Goal: Information Seeking & Learning: Find specific page/section

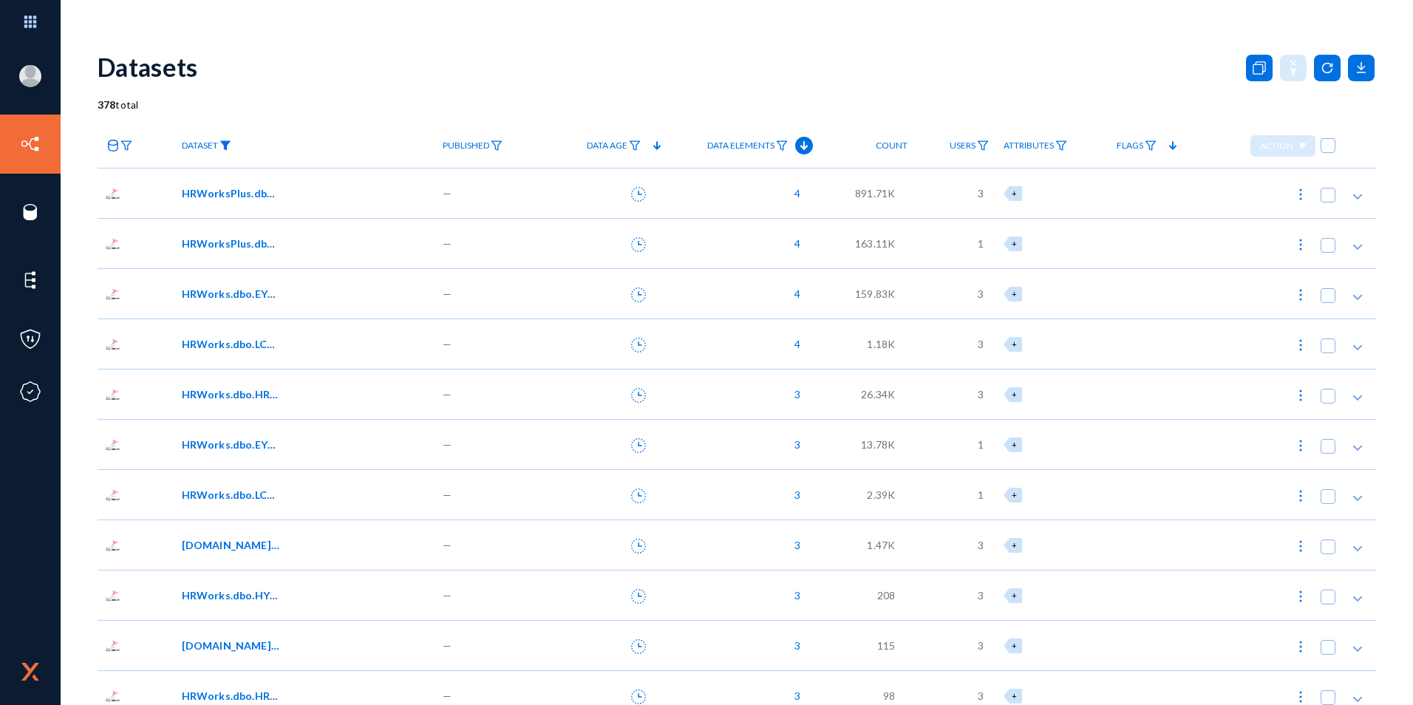
click at [224, 144] on img at bounding box center [225, 145] width 12 height 10
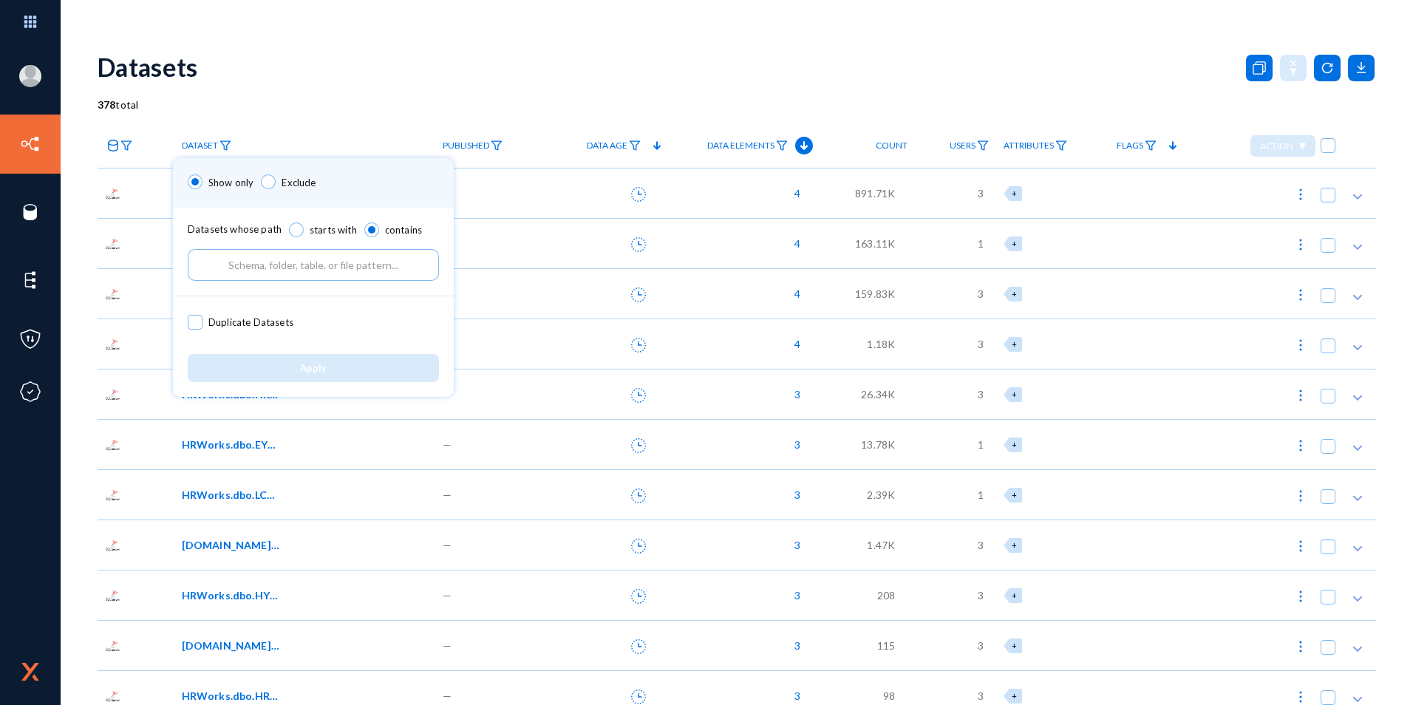
click at [296, 228] on span at bounding box center [296, 229] width 15 height 15
click at [296, 228] on input "starts with" at bounding box center [296, 229] width 15 height 15
radio input "true"
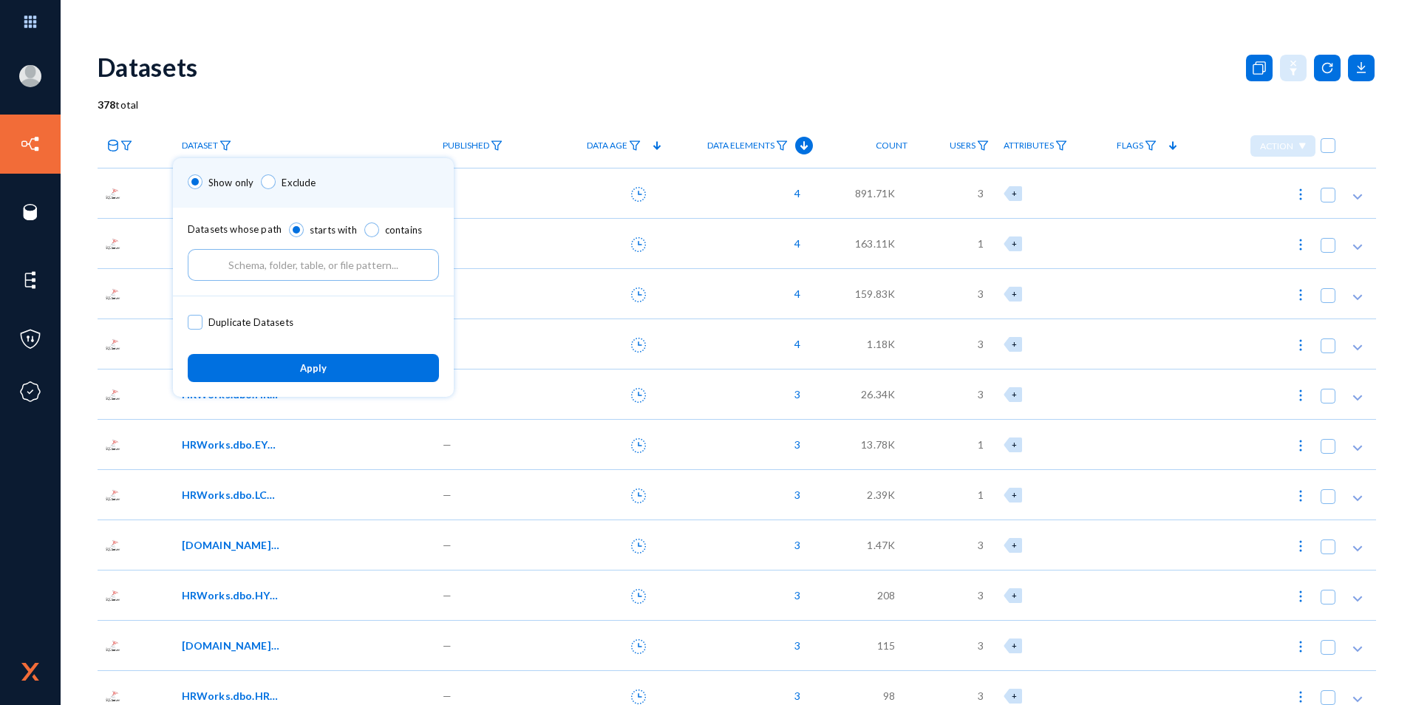
click at [299, 270] on input "text" at bounding box center [313, 265] width 251 height 32
click at [372, 231] on span at bounding box center [371, 229] width 15 height 15
click at [372, 231] on input "contains" at bounding box center [371, 229] width 15 height 15
radio input "true"
click at [356, 263] on input "text" at bounding box center [313, 265] width 251 height 32
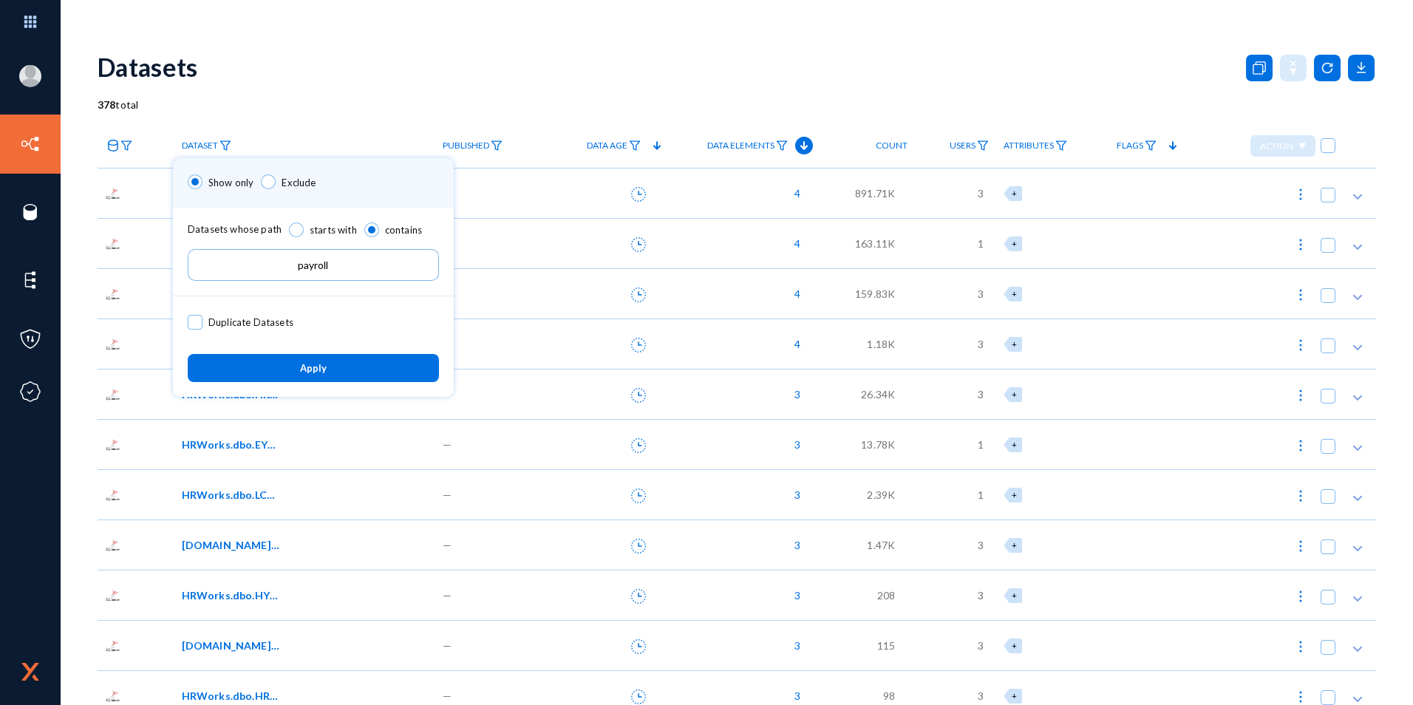
type input "payroll"
click at [318, 372] on span "Apply" at bounding box center [313, 369] width 27 height 12
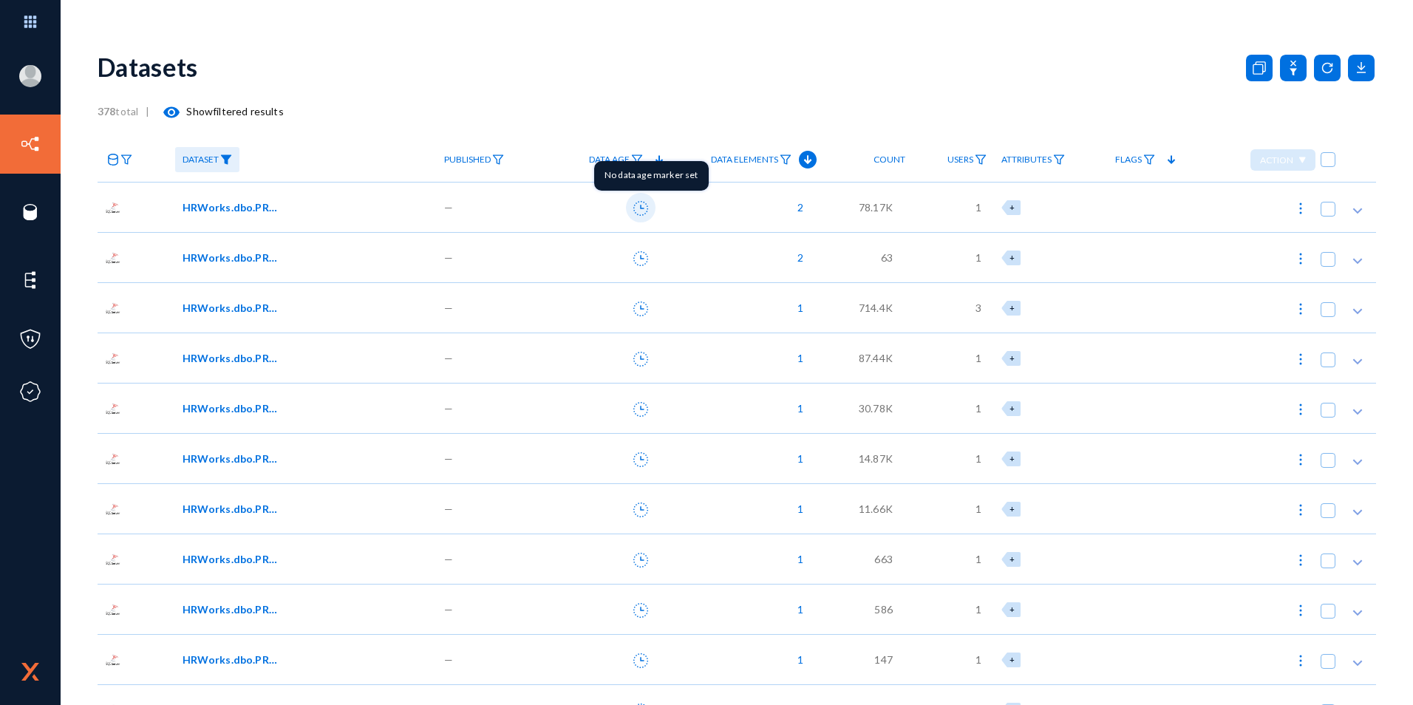
click at [642, 208] on icon at bounding box center [640, 208] width 15 height 15
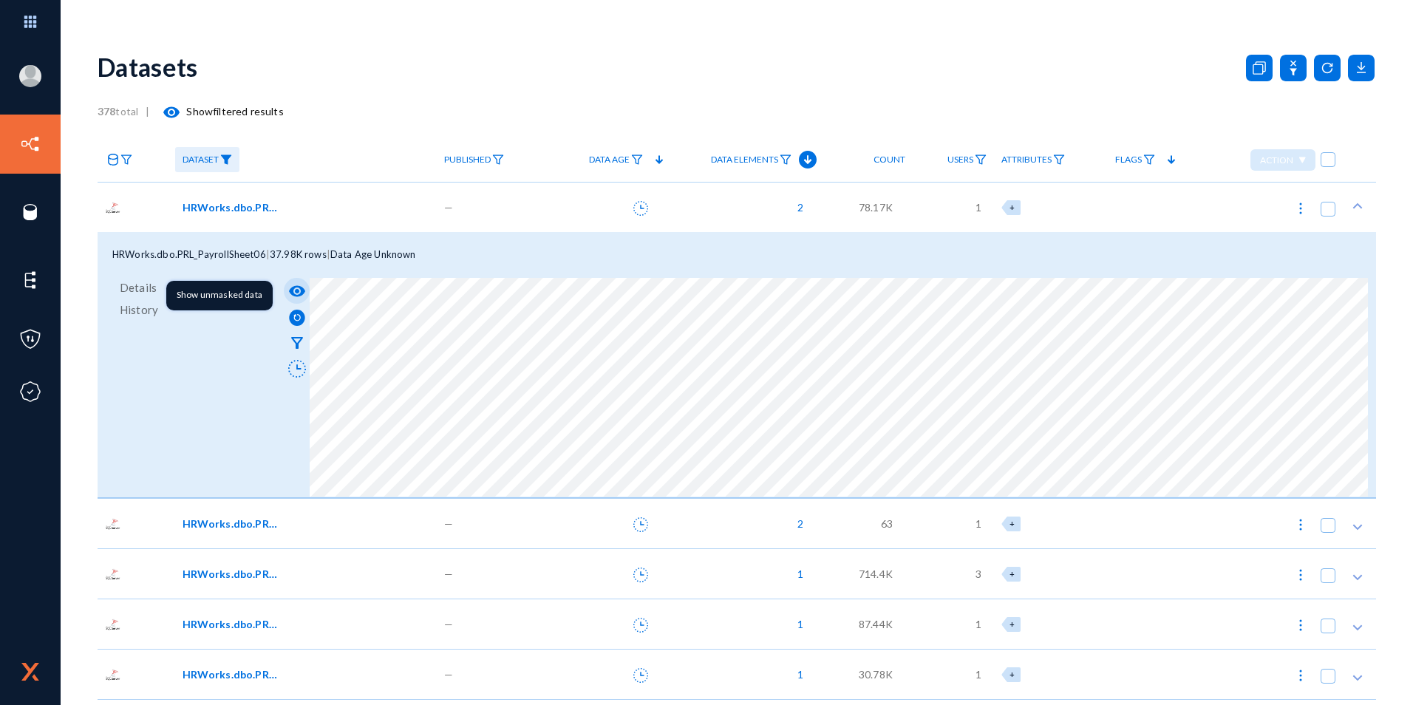
click at [296, 290] on mat-icon "visibility" at bounding box center [297, 291] width 18 height 18
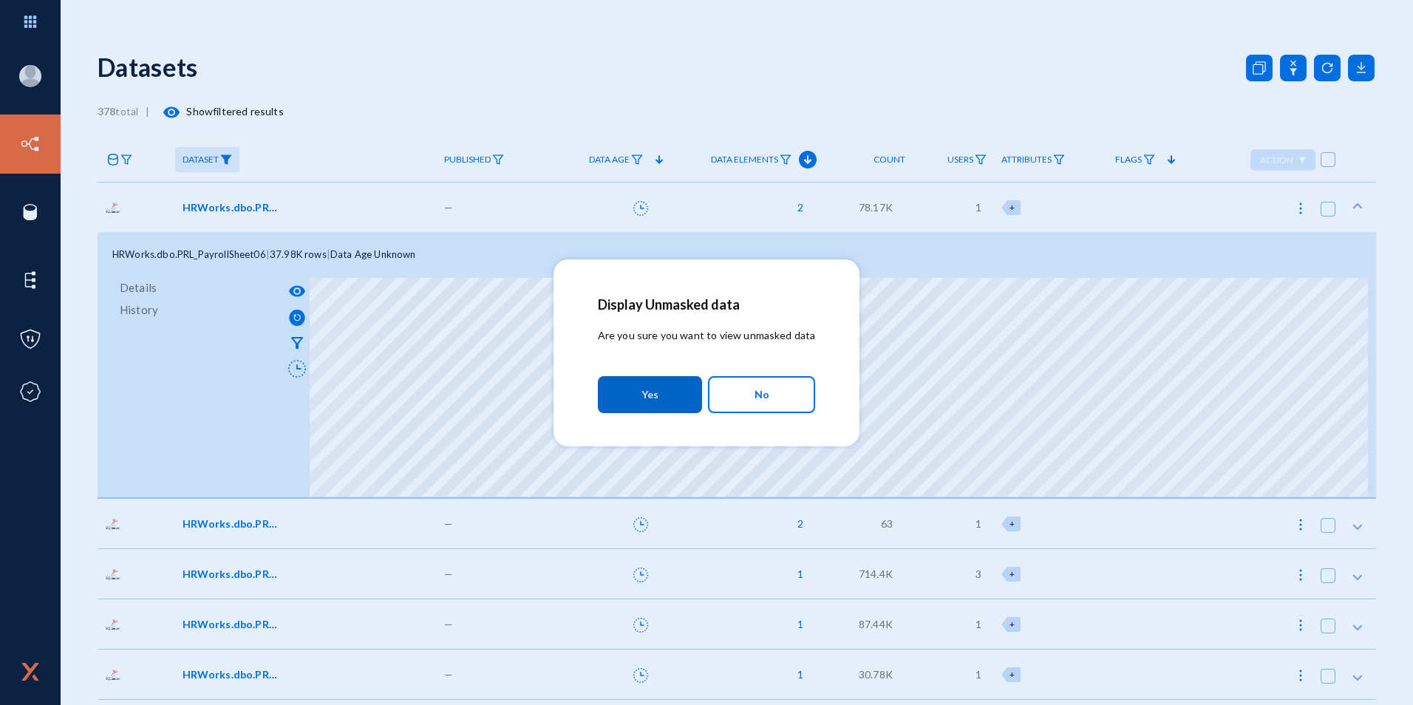
click at [662, 389] on button "Yes" at bounding box center [650, 394] width 104 height 37
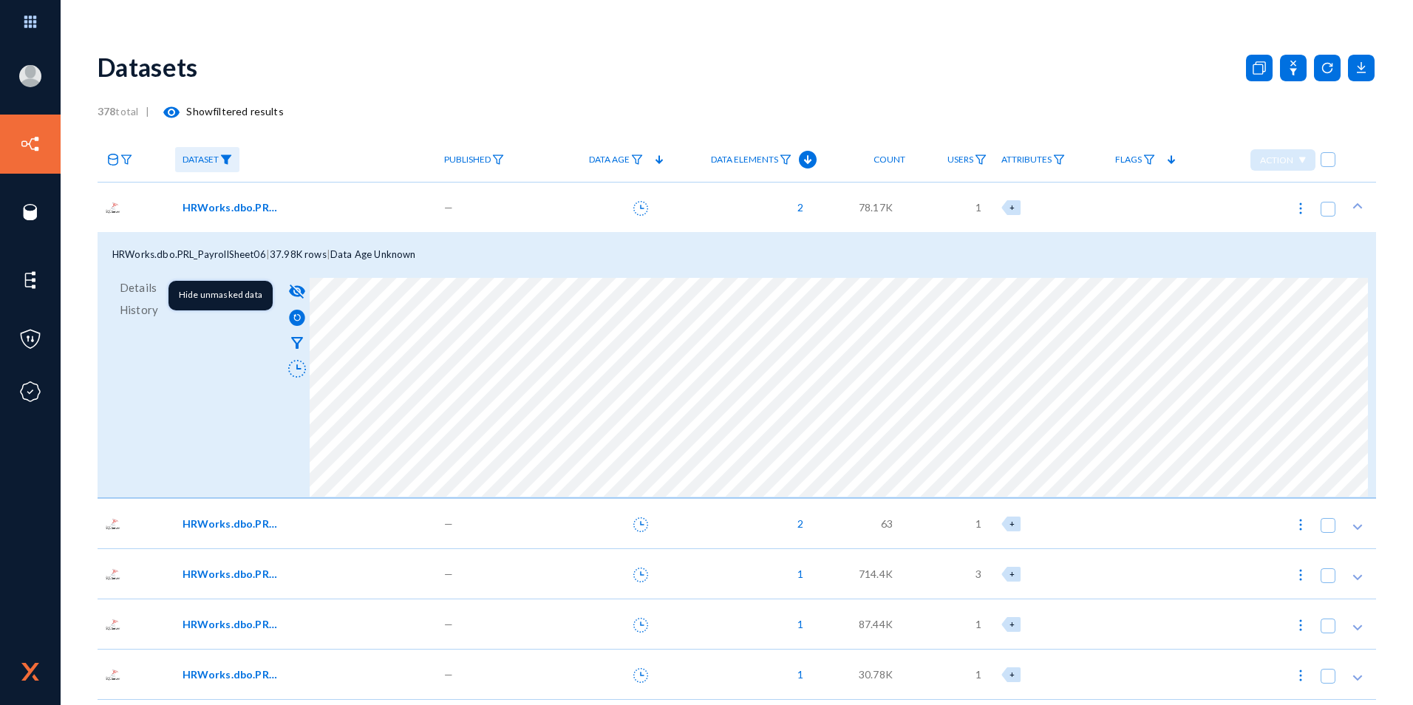
click at [296, 290] on mat-icon "visibility_off" at bounding box center [297, 291] width 18 height 18
click at [249, 208] on span "HRWorks.dbo.PRL_PayrollSheet06" at bounding box center [233, 208] width 100 height 16
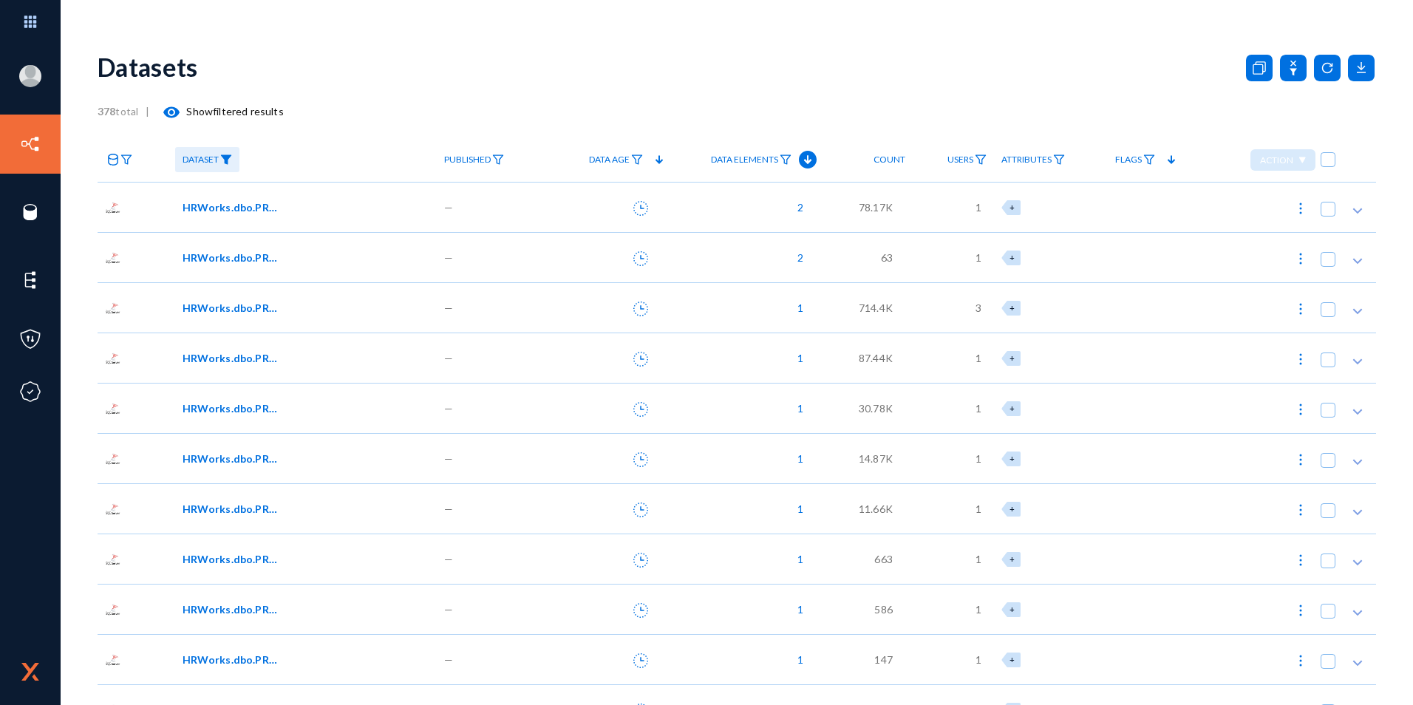
click at [248, 257] on span "HRWorks.dbo.PRL_PayrollEarnDed01" at bounding box center [233, 258] width 100 height 16
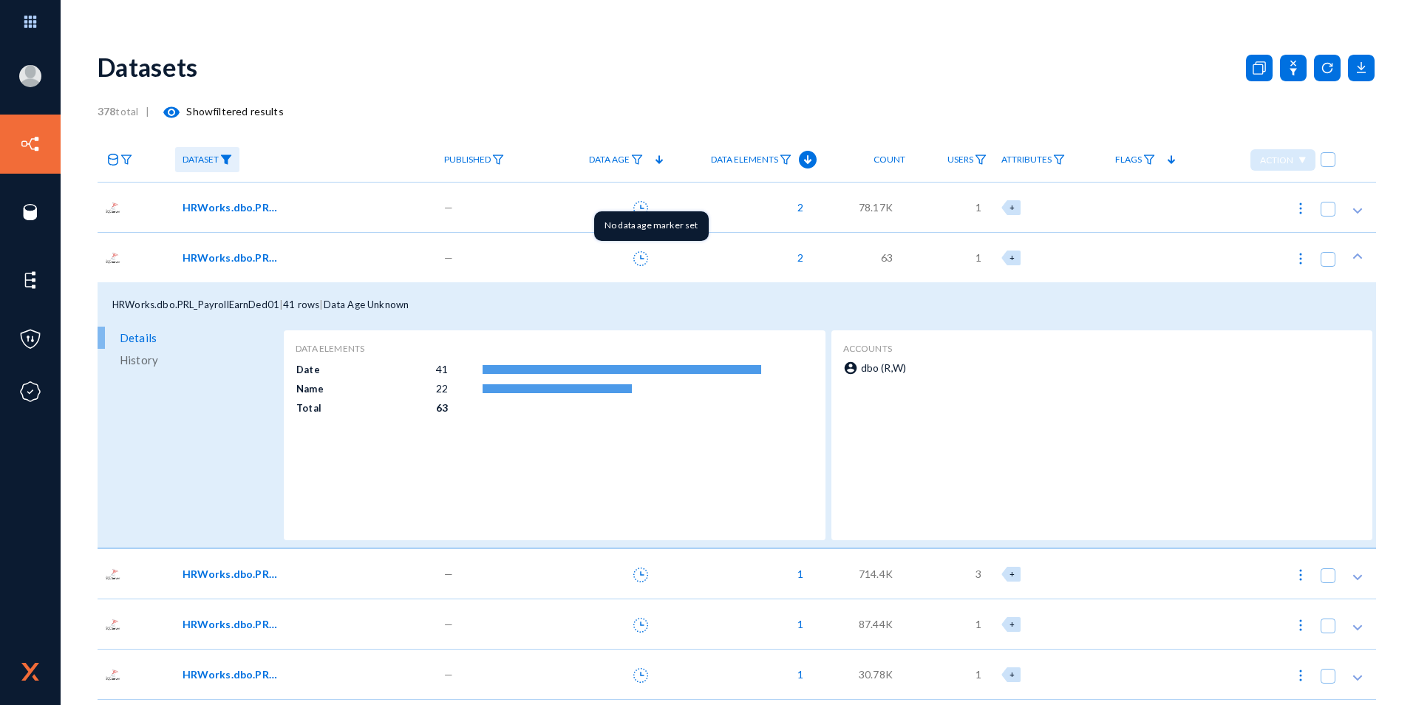
click at [637, 261] on icon at bounding box center [640, 258] width 15 height 15
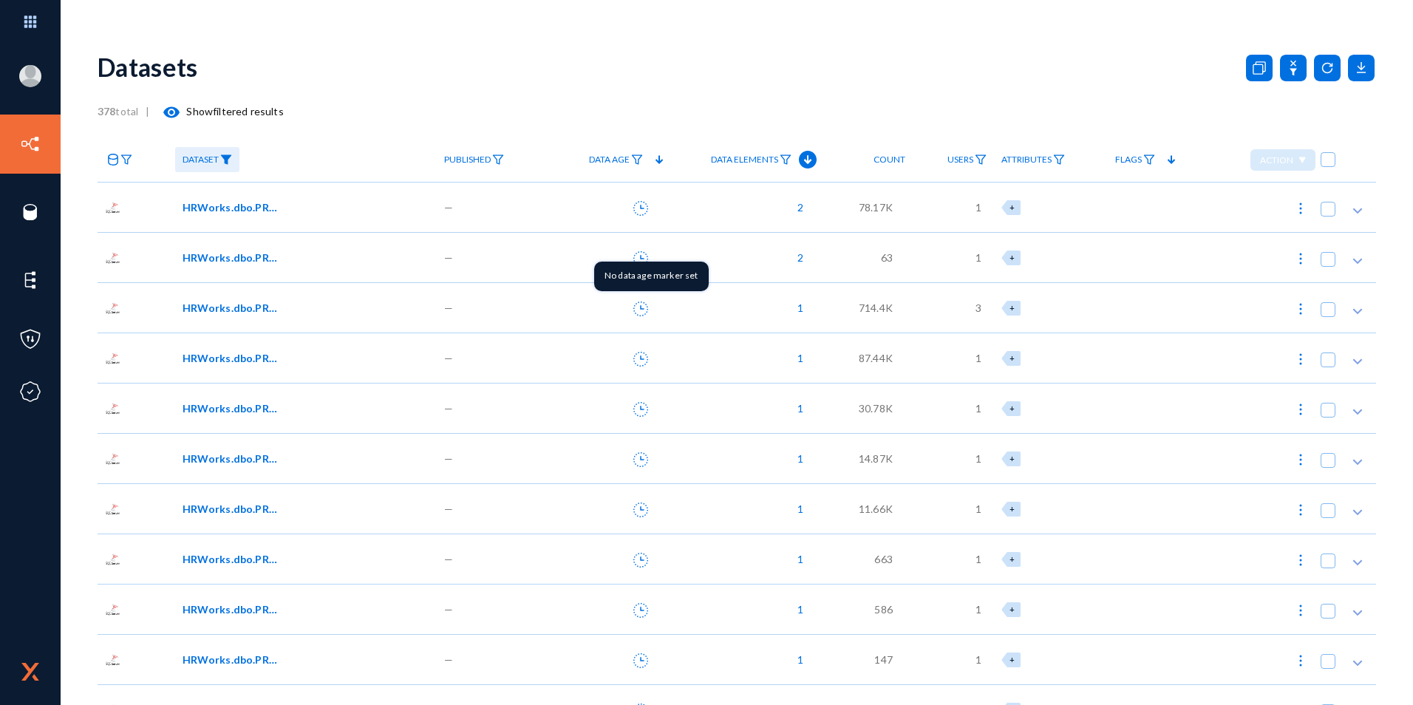
click at [640, 256] on mat-tooltip-component "No data age marker set" at bounding box center [651, 276] width 135 height 50
click at [641, 259] on icon at bounding box center [640, 258] width 15 height 15
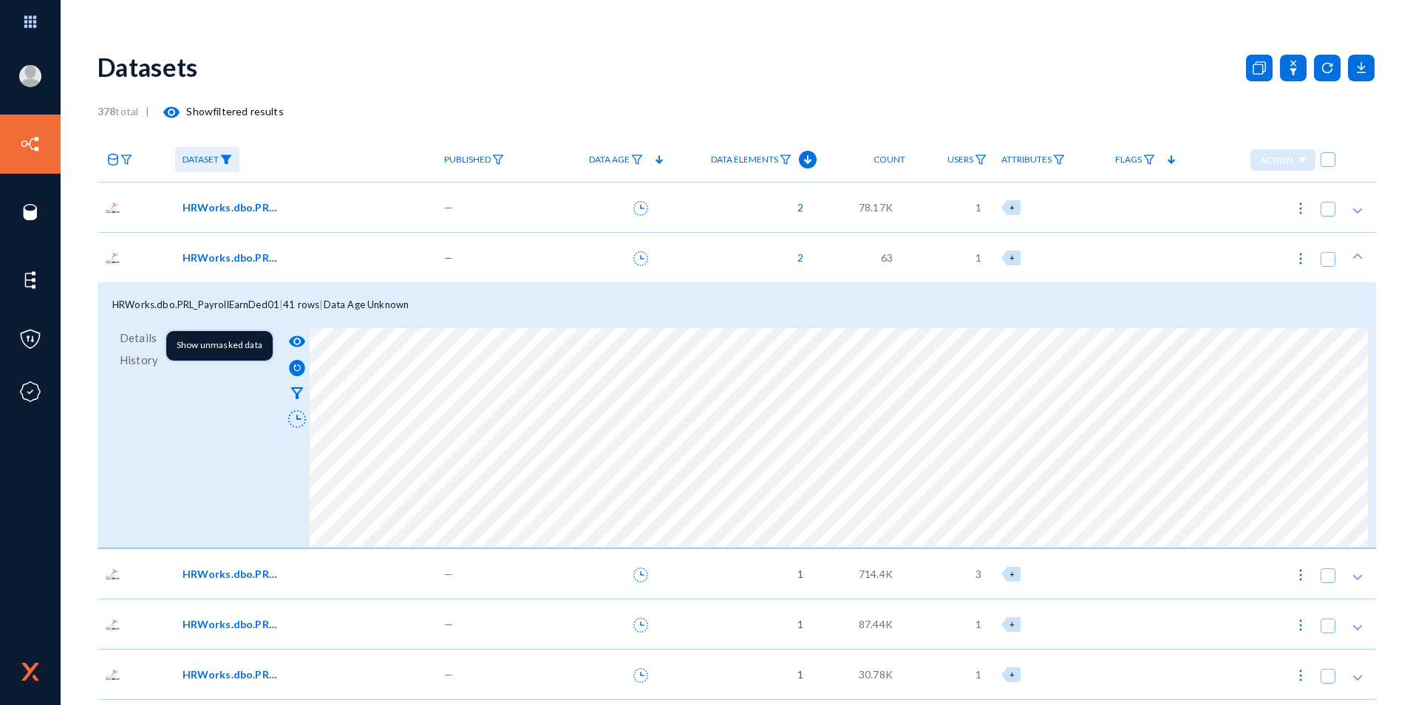
click at [297, 341] on mat-icon "visibility" at bounding box center [297, 342] width 18 height 18
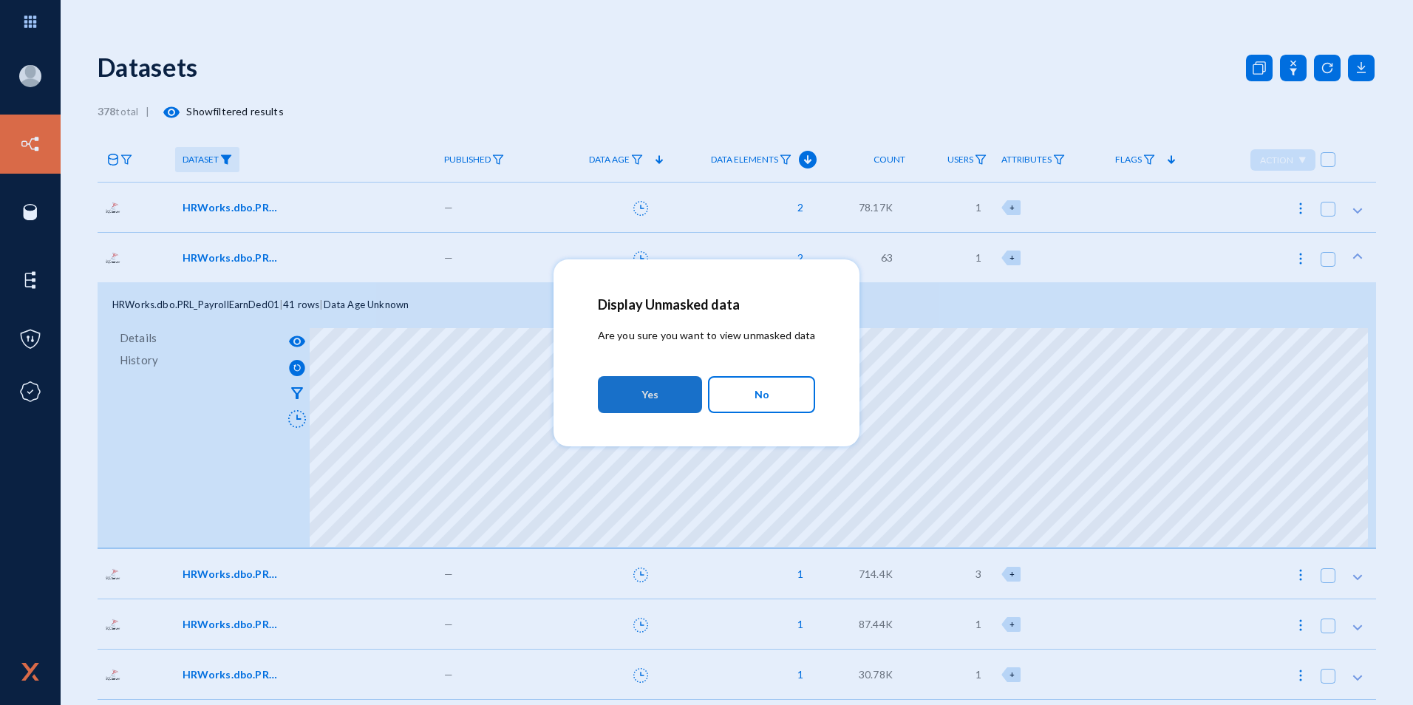
click at [667, 396] on button "Yes" at bounding box center [650, 394] width 104 height 37
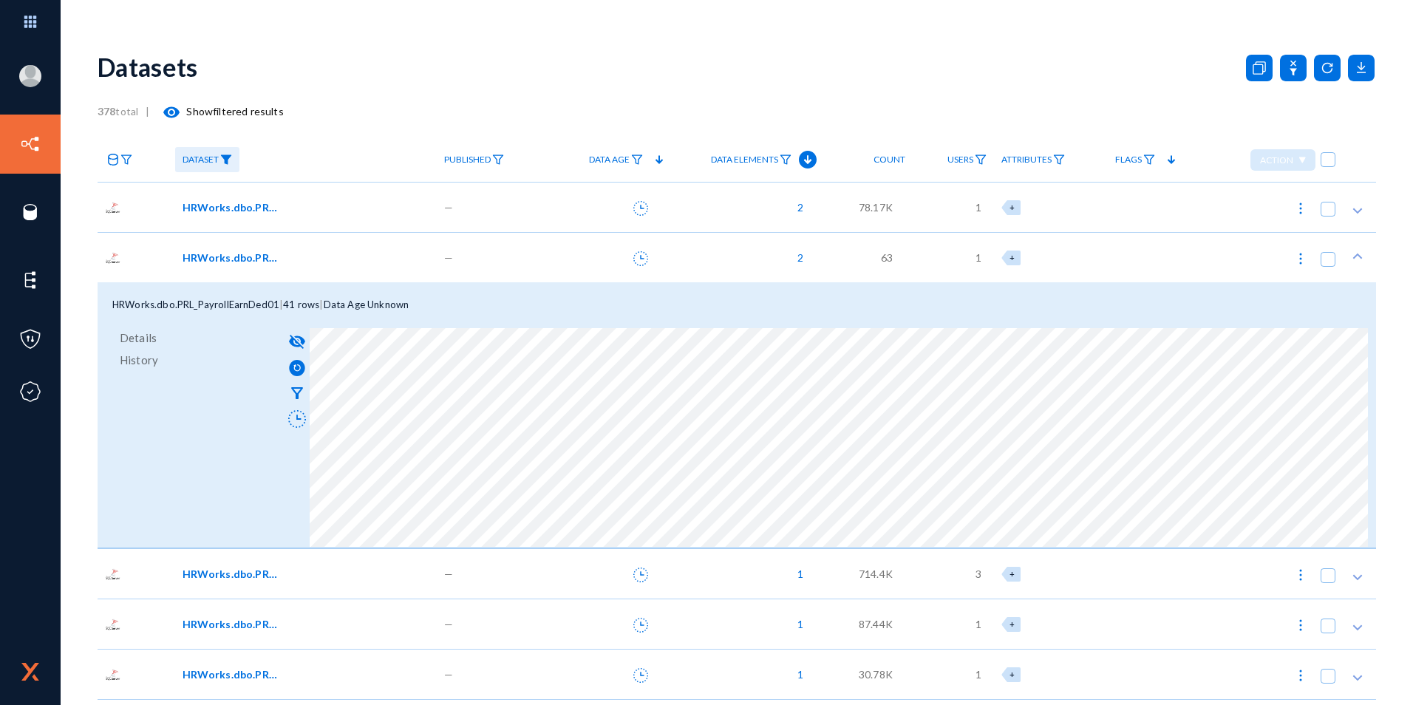
click at [1185, 548] on div "HRWorks.dbo.PRL_PayrollEarnDed01 | 41 rows | Data Age Unknown Details History v…" at bounding box center [737, 415] width 1278 height 266
click at [296, 342] on mat-icon "visibility_off" at bounding box center [297, 342] width 18 height 18
click at [244, 262] on span "HRWorks.dbo.PRL_PayrollEarnDed01" at bounding box center [233, 258] width 100 height 16
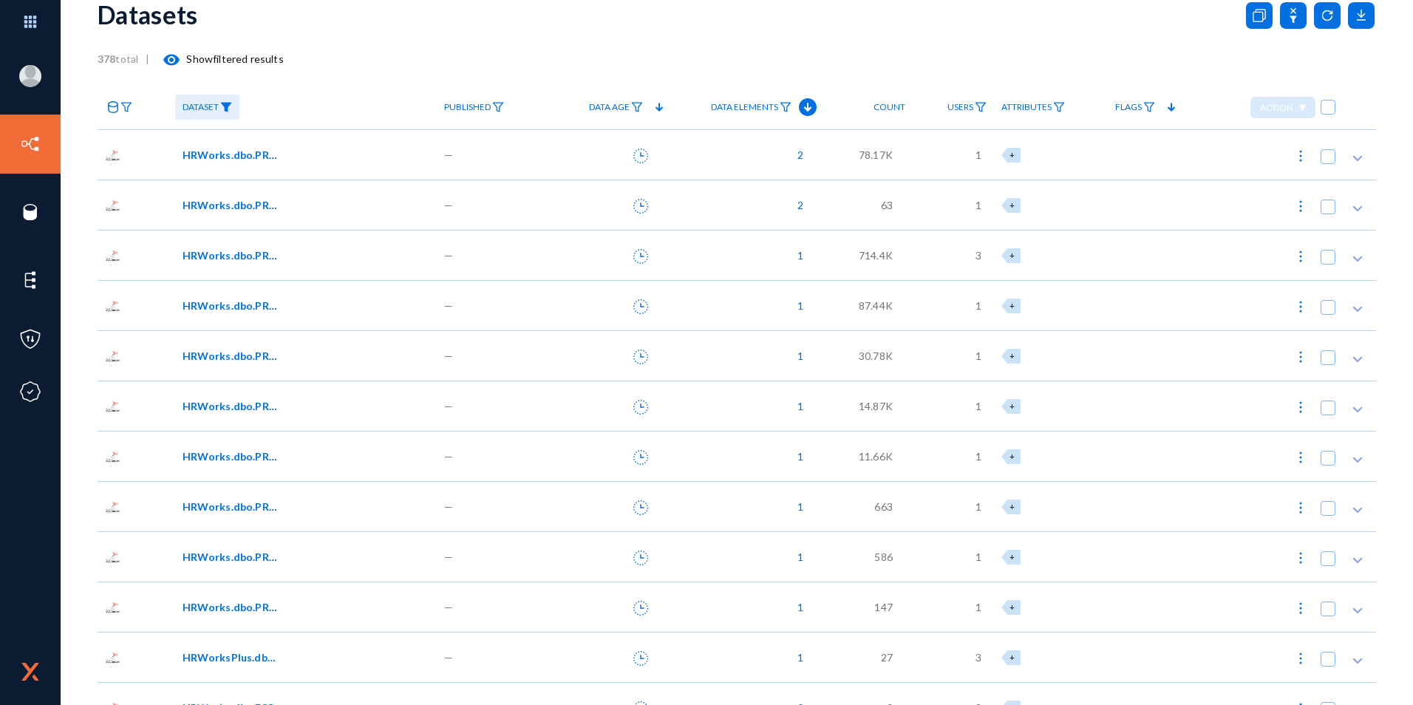
scroll to position [74, 0]
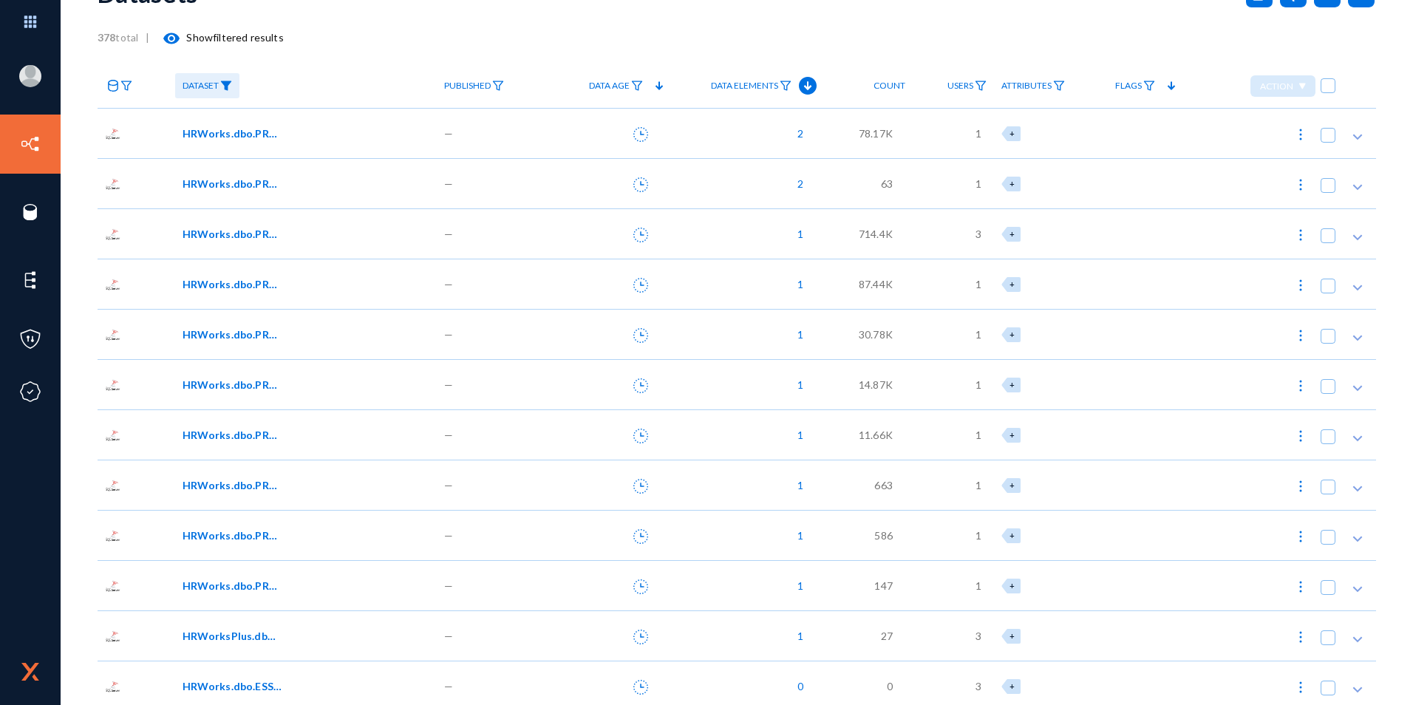
click at [800, 537] on span "1" at bounding box center [796, 536] width 13 height 16
click at [750, 531] on div at bounding box center [706, 352] width 1413 height 705
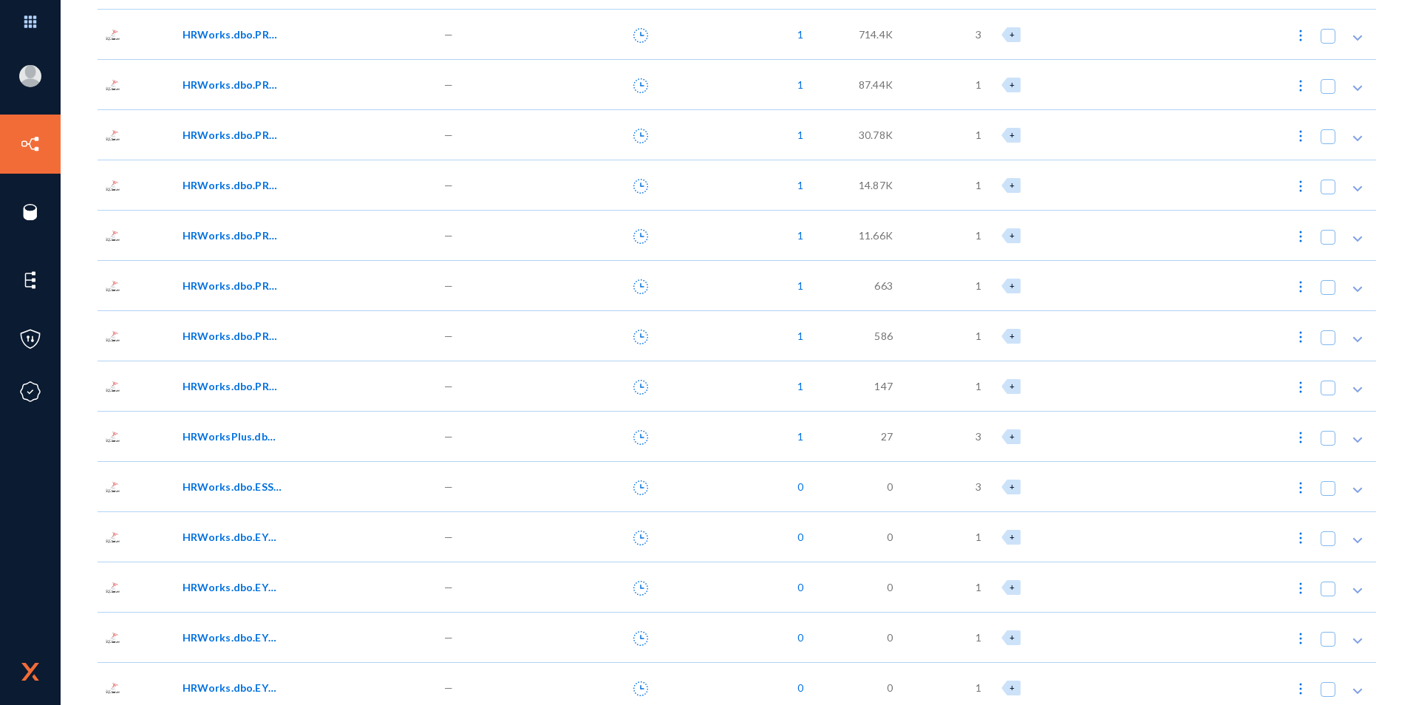
scroll to position [296, 0]
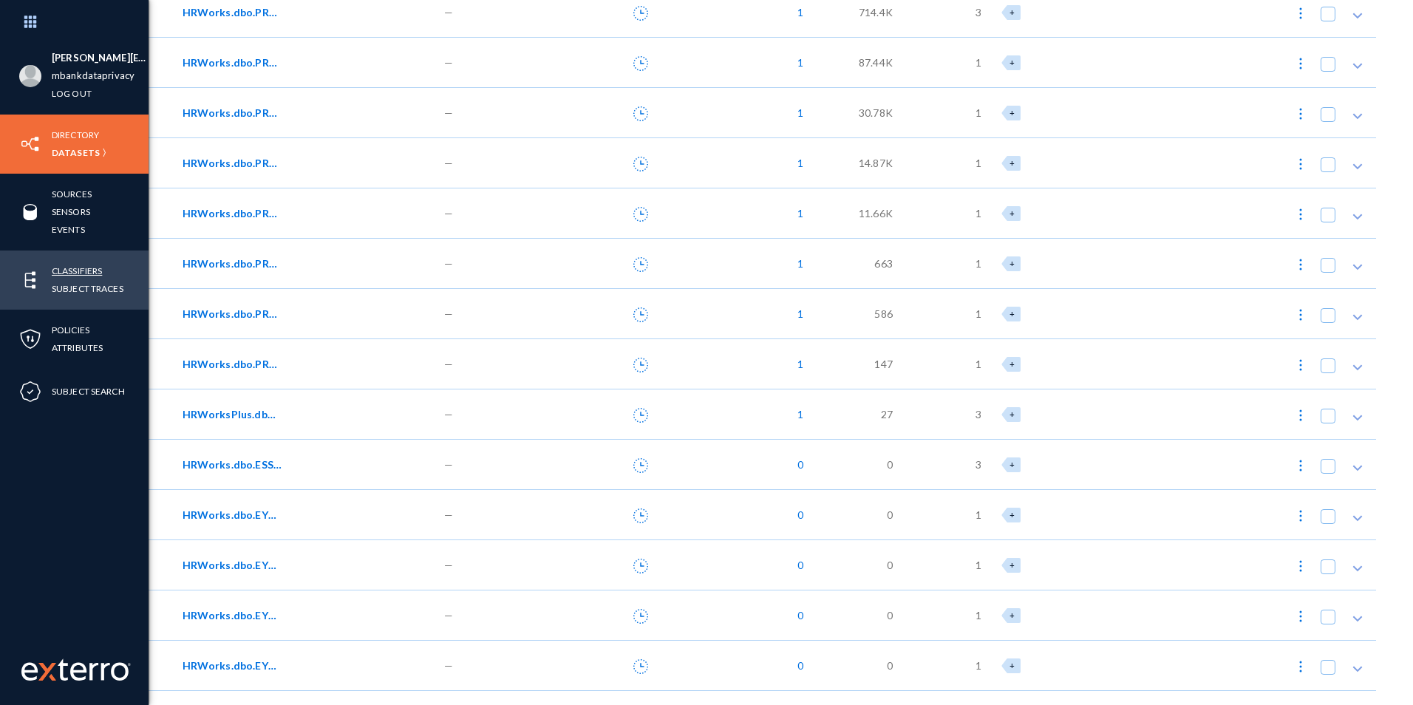
click at [79, 272] on link "Classifiers" at bounding box center [77, 270] width 50 height 17
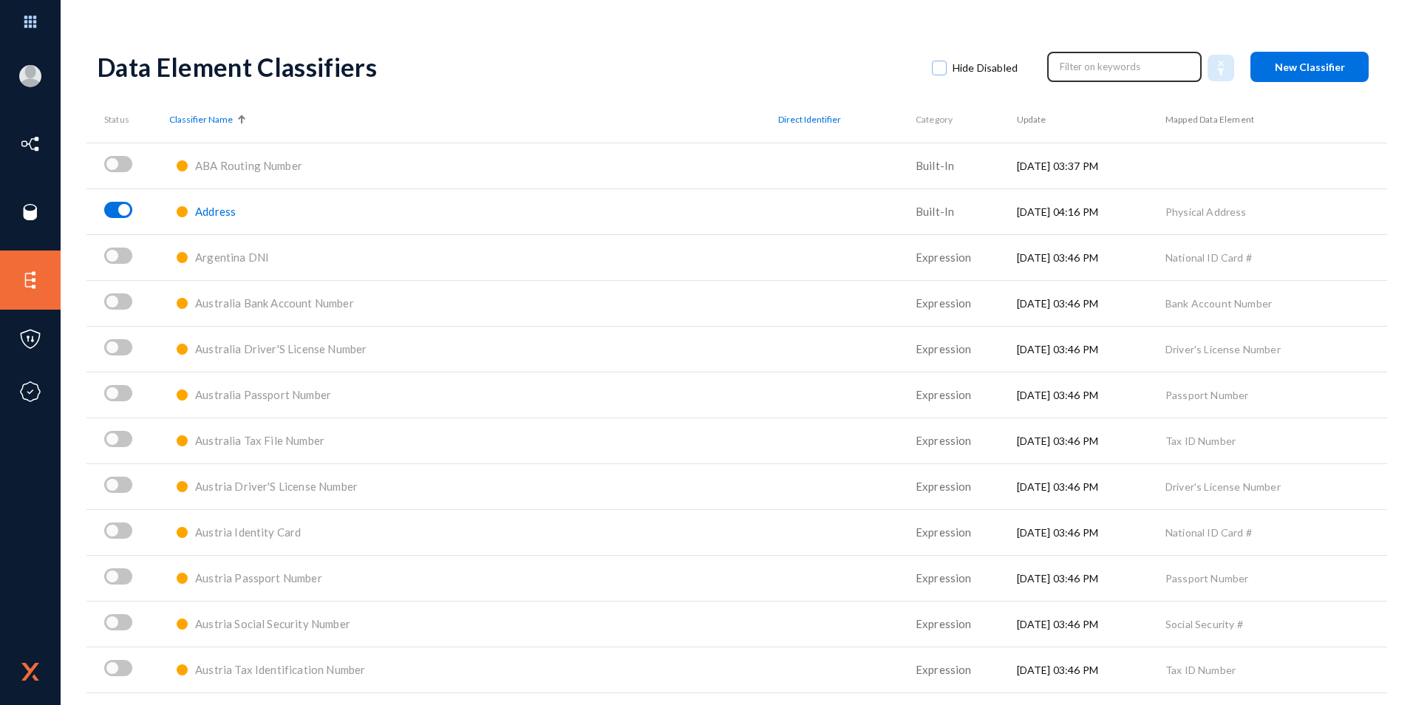
click at [1146, 63] on input "text" at bounding box center [1125, 66] width 130 height 22
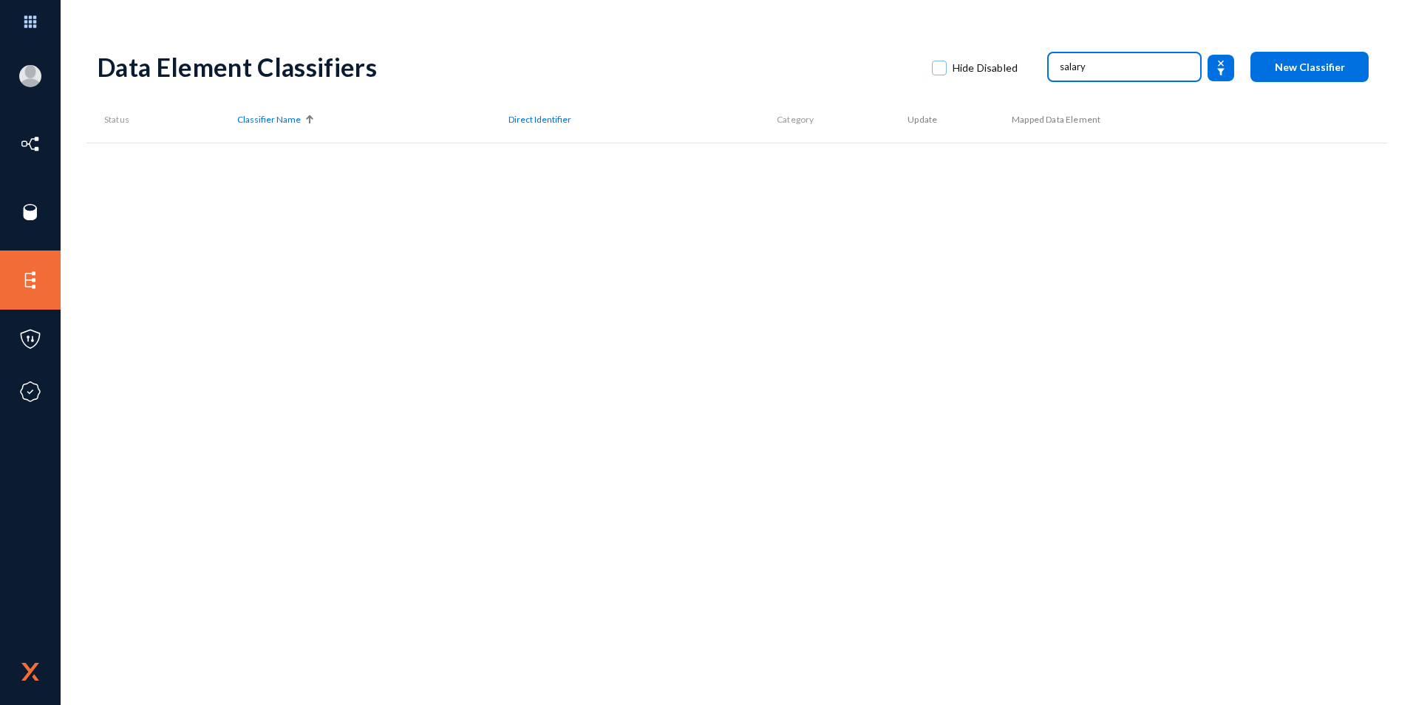
type input "salary"
click at [1094, 70] on input "salary" at bounding box center [1125, 66] width 130 height 22
